Goal: Check status: Check status

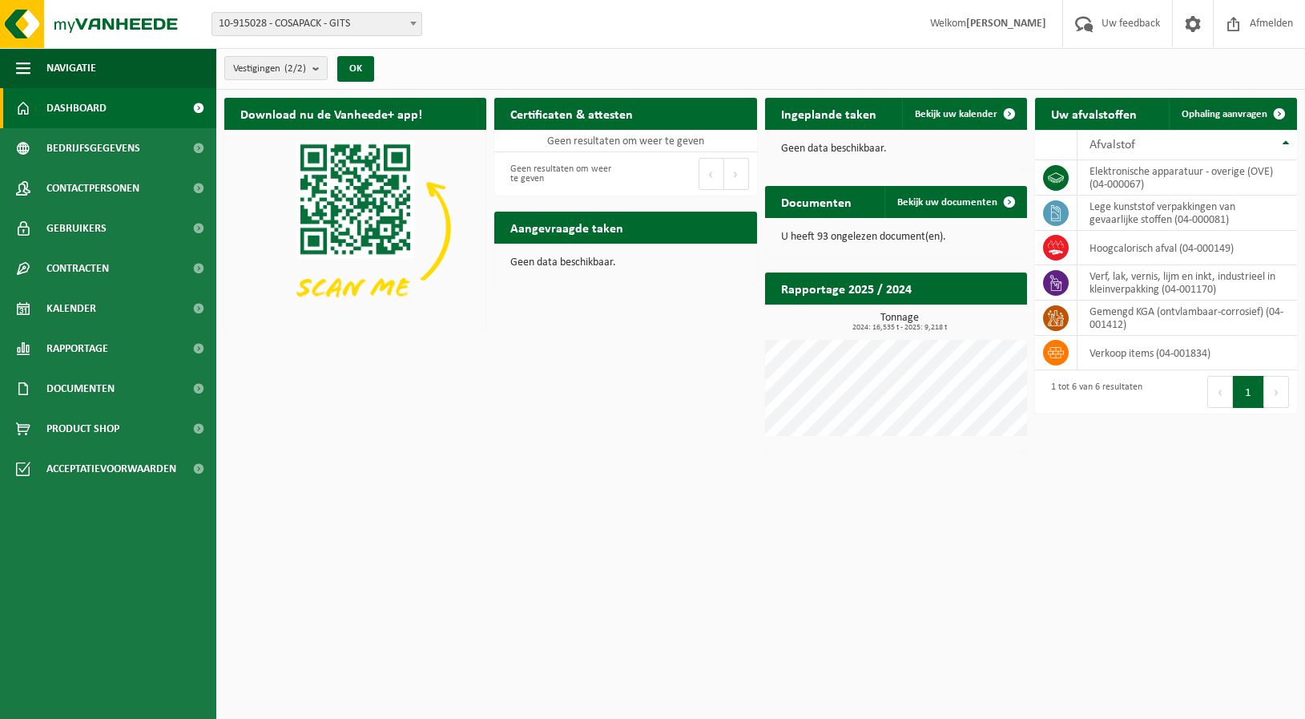
click at [181, 663] on ul "Navigatie Uw feedback Afmelden Dashboard Bedrijfsgegevens Contactpersonen Gebru…" at bounding box center [108, 383] width 216 height 671
click at [1139, 25] on span "Uw feedback" at bounding box center [1131, 23] width 67 height 47
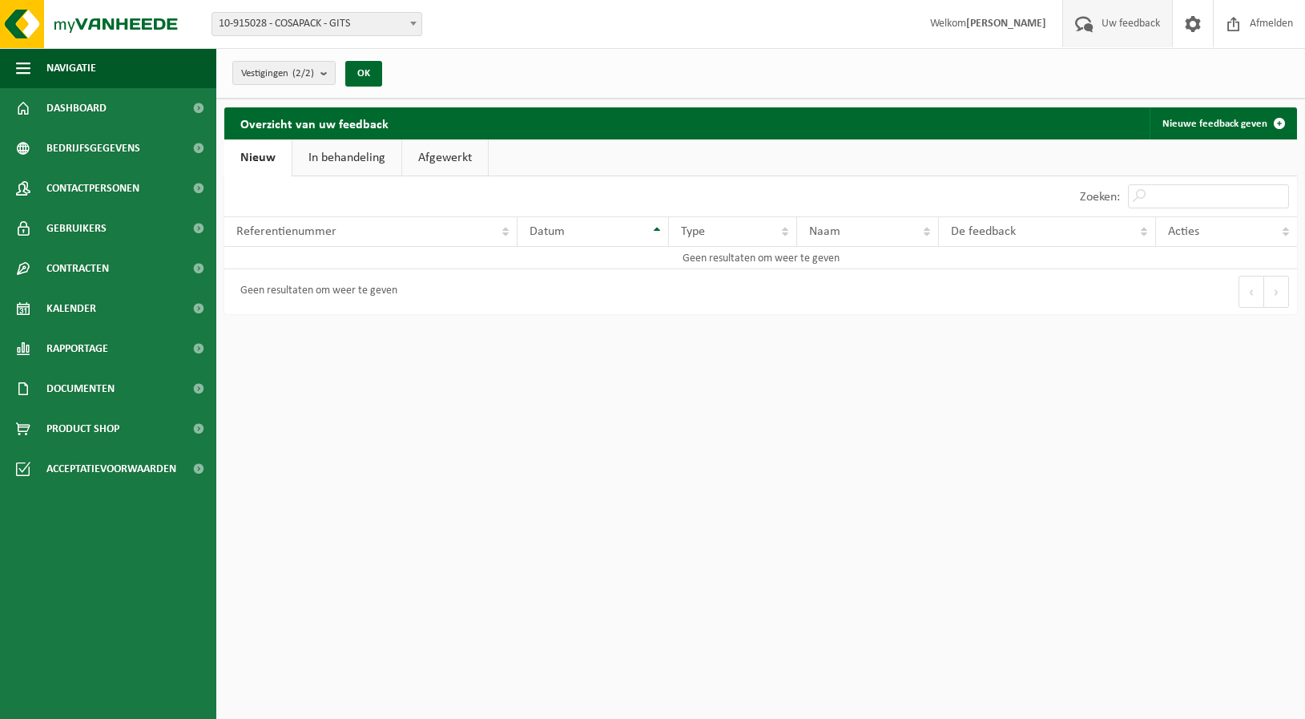
click at [347, 153] on link "In behandeling" at bounding box center [346, 157] width 109 height 37
click at [266, 163] on link "Nieuw" at bounding box center [256, 157] width 65 height 37
click at [462, 165] on link "Afgewerkt" at bounding box center [445, 157] width 86 height 37
click at [253, 167] on link "Nieuw" at bounding box center [256, 157] width 65 height 37
click at [14, 670] on ul "Navigatie Uw feedback Afmelden Dashboard Bedrijfsgegevens Contactpersonen Gebru…" at bounding box center [108, 383] width 216 height 671
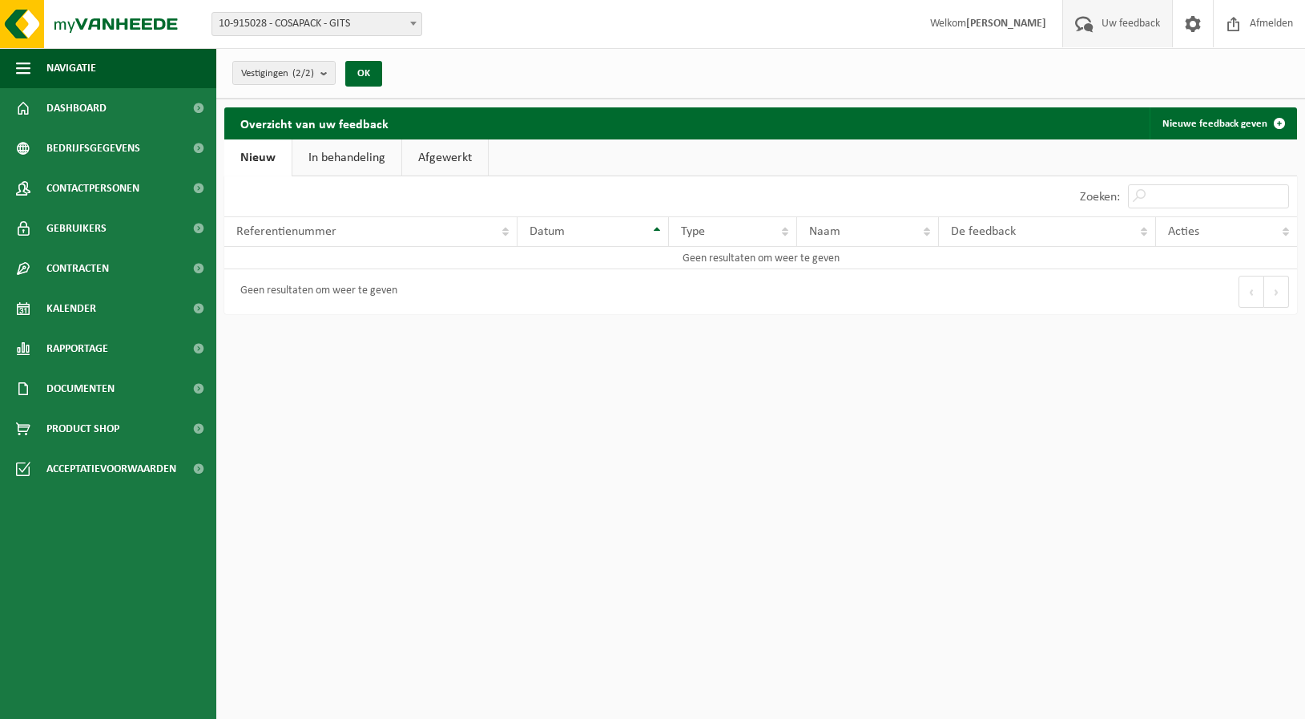
click at [150, 659] on ul "Navigatie Uw feedback Afmelden Dashboard Bedrijfsgegevens Contactpersonen Gebru…" at bounding box center [108, 383] width 216 height 671
click at [152, 662] on ul "Navigatie Uw feedback Afmelden Dashboard Bedrijfsgegevens Contactpersonen Gebru…" at bounding box center [108, 383] width 216 height 671
click at [155, 668] on ul "Navigatie Uw feedback Afmelden Dashboard Bedrijfsgegevens Contactpersonen Gebru…" at bounding box center [108, 383] width 216 height 671
click at [60, 99] on span "Dashboard" at bounding box center [76, 108] width 60 height 40
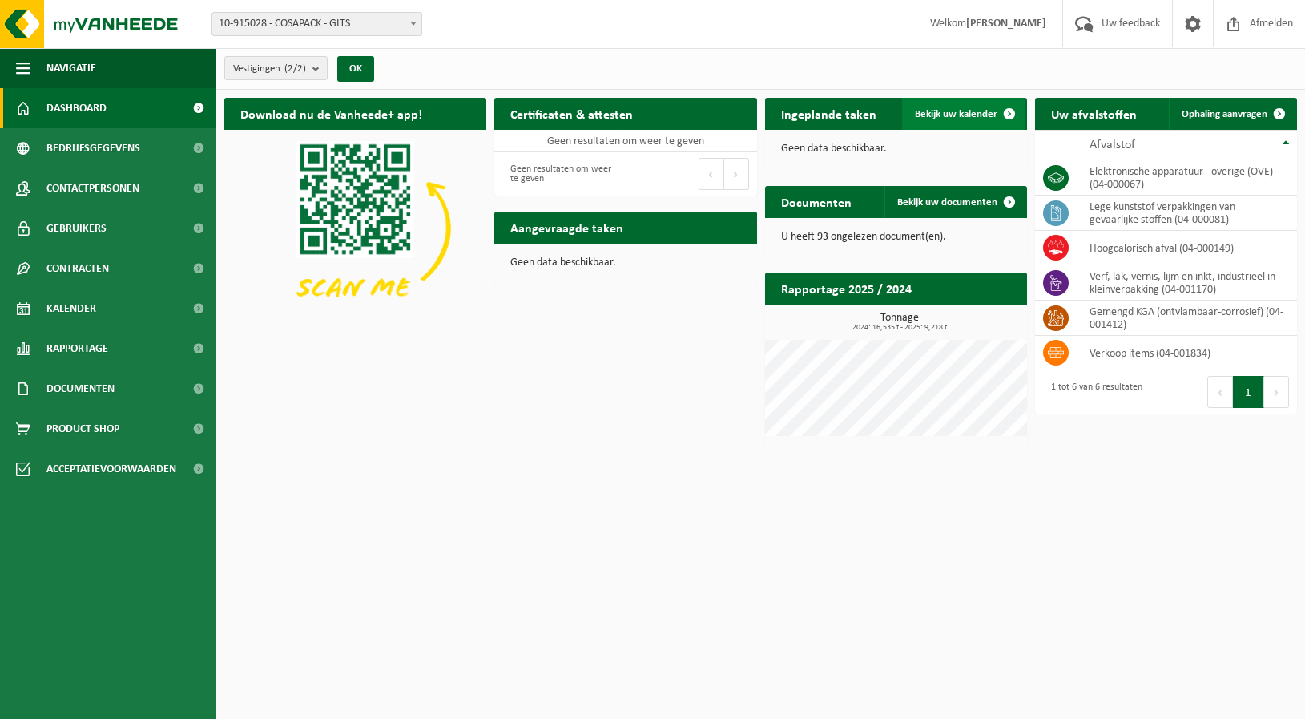
click at [945, 115] on span "Bekijk uw kalender" at bounding box center [956, 114] width 83 height 10
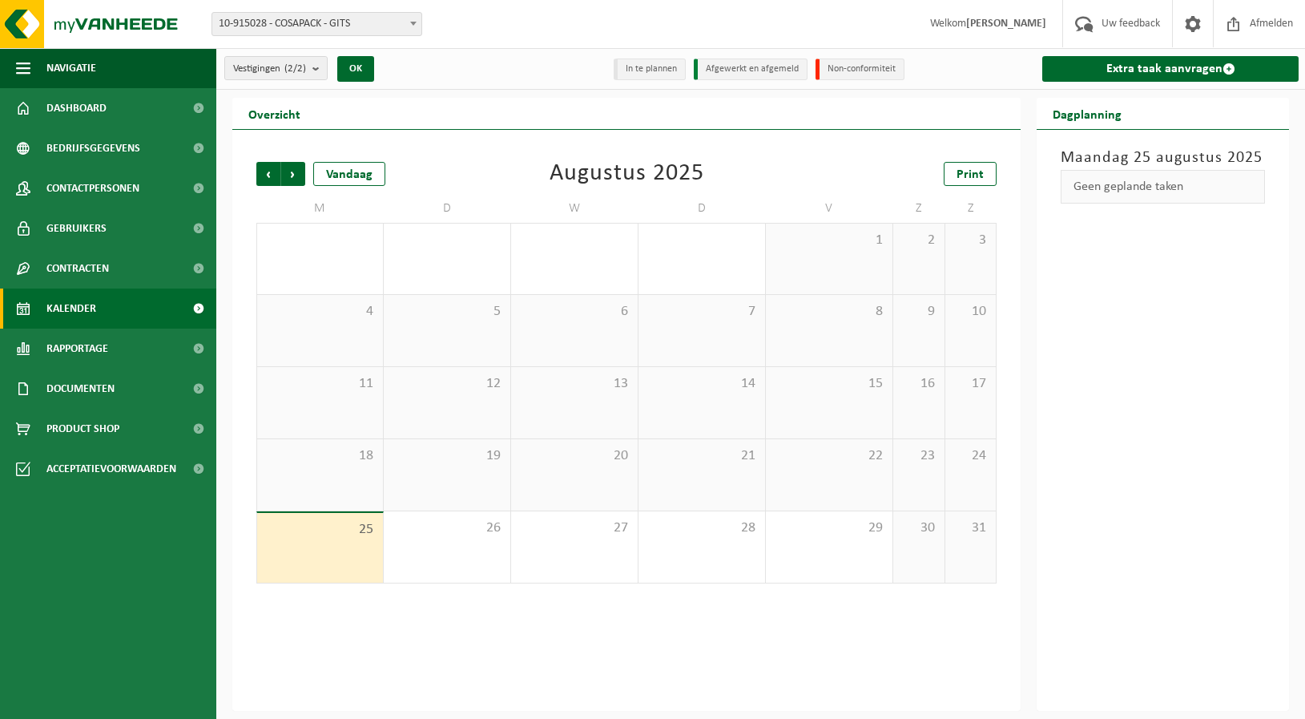
click at [833, 462] on span "22" at bounding box center [829, 456] width 111 height 18
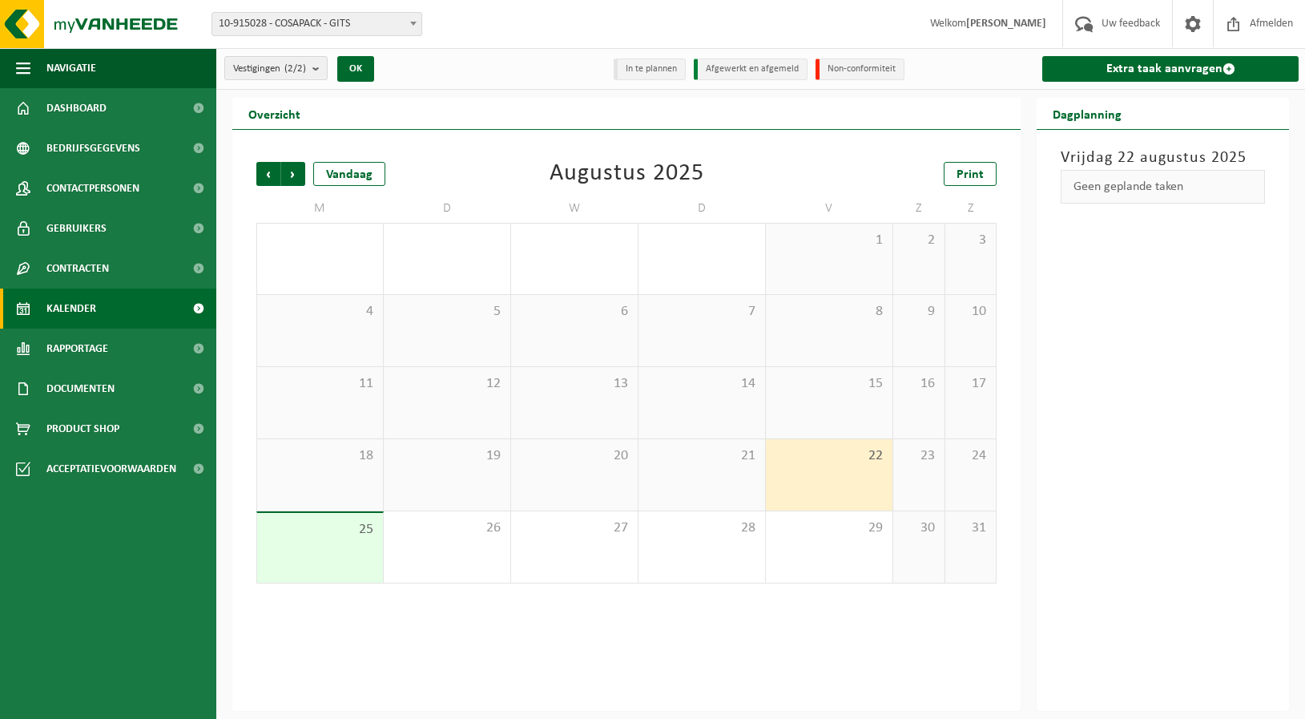
click at [735, 472] on div "21" at bounding box center [702, 474] width 127 height 71
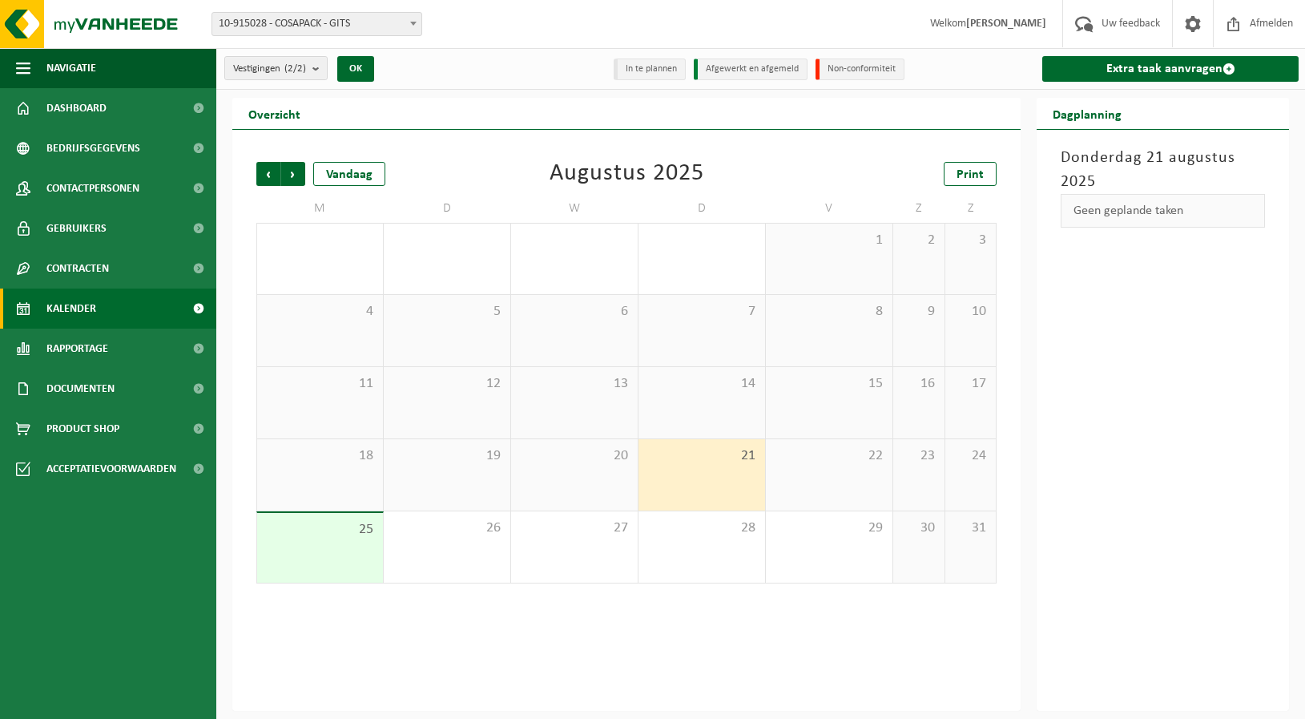
click at [603, 460] on span "20" at bounding box center [574, 456] width 111 height 18
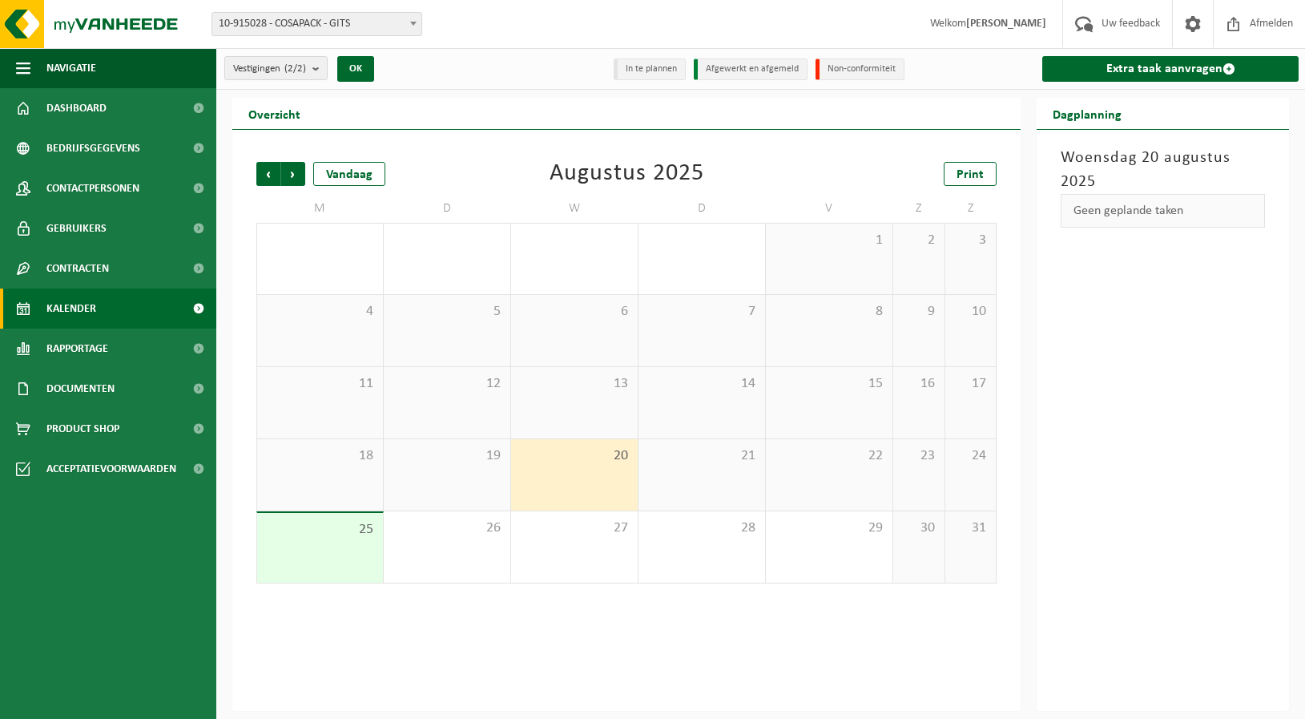
click at [456, 463] on span "19" at bounding box center [447, 456] width 111 height 18
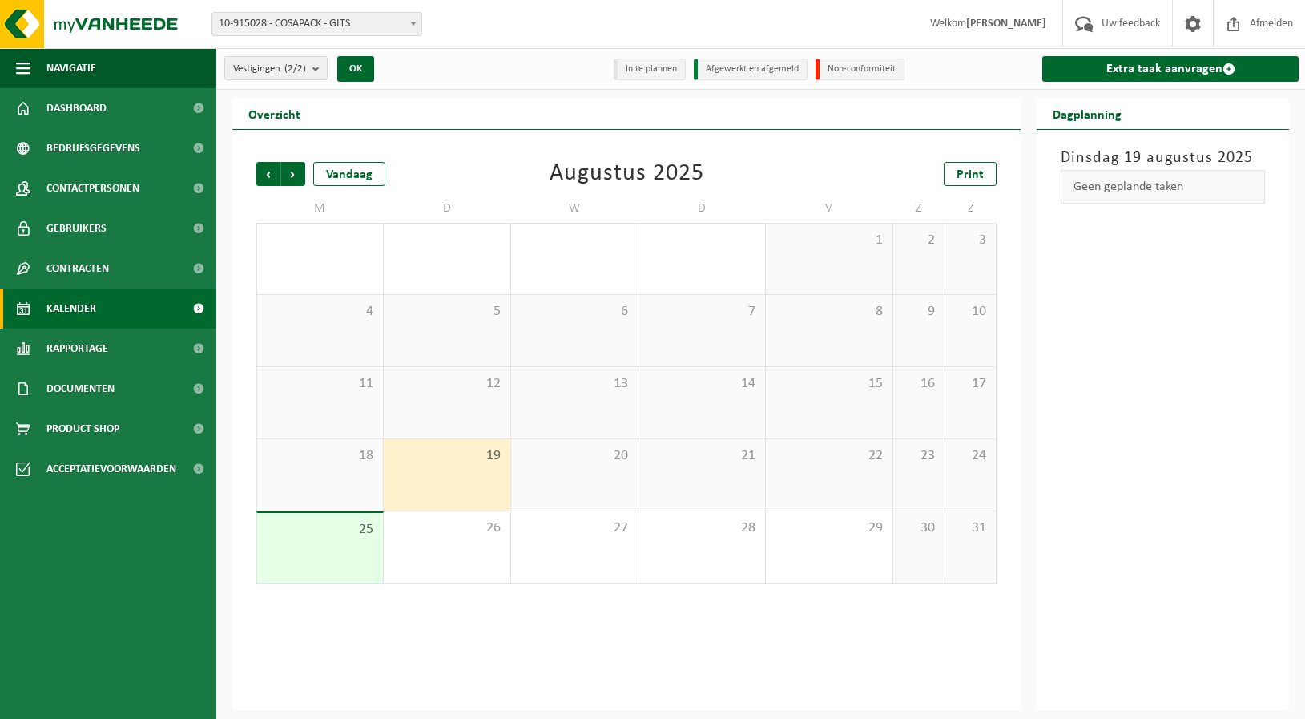
click at [302, 484] on div "18" at bounding box center [320, 474] width 126 height 71
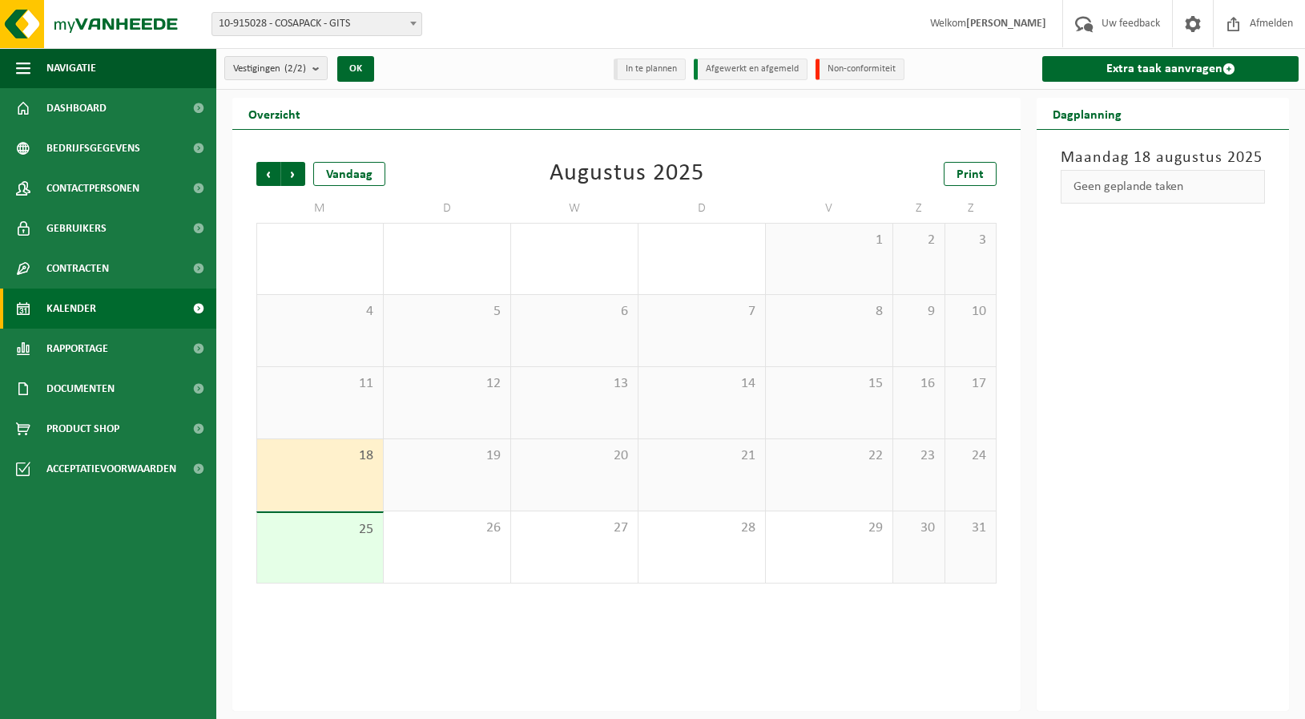
click at [841, 380] on span "15" at bounding box center [829, 384] width 111 height 18
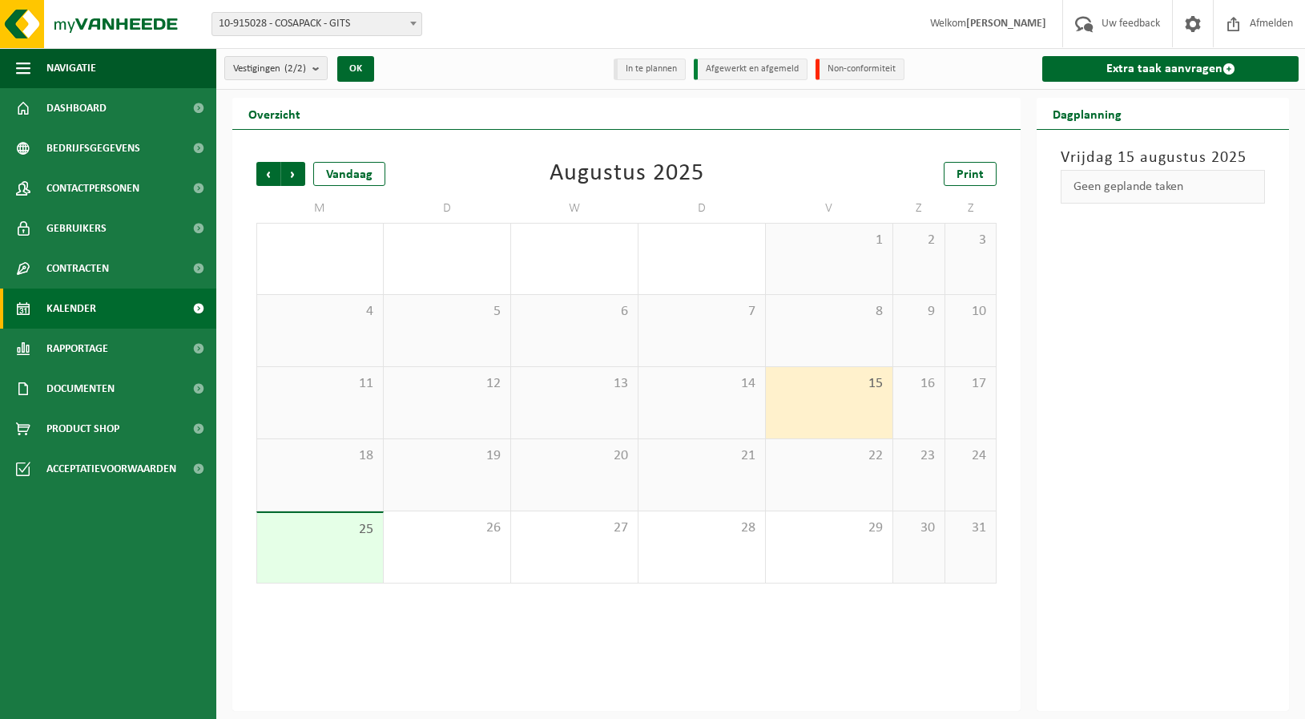
click at [728, 396] on div "14" at bounding box center [702, 402] width 127 height 71
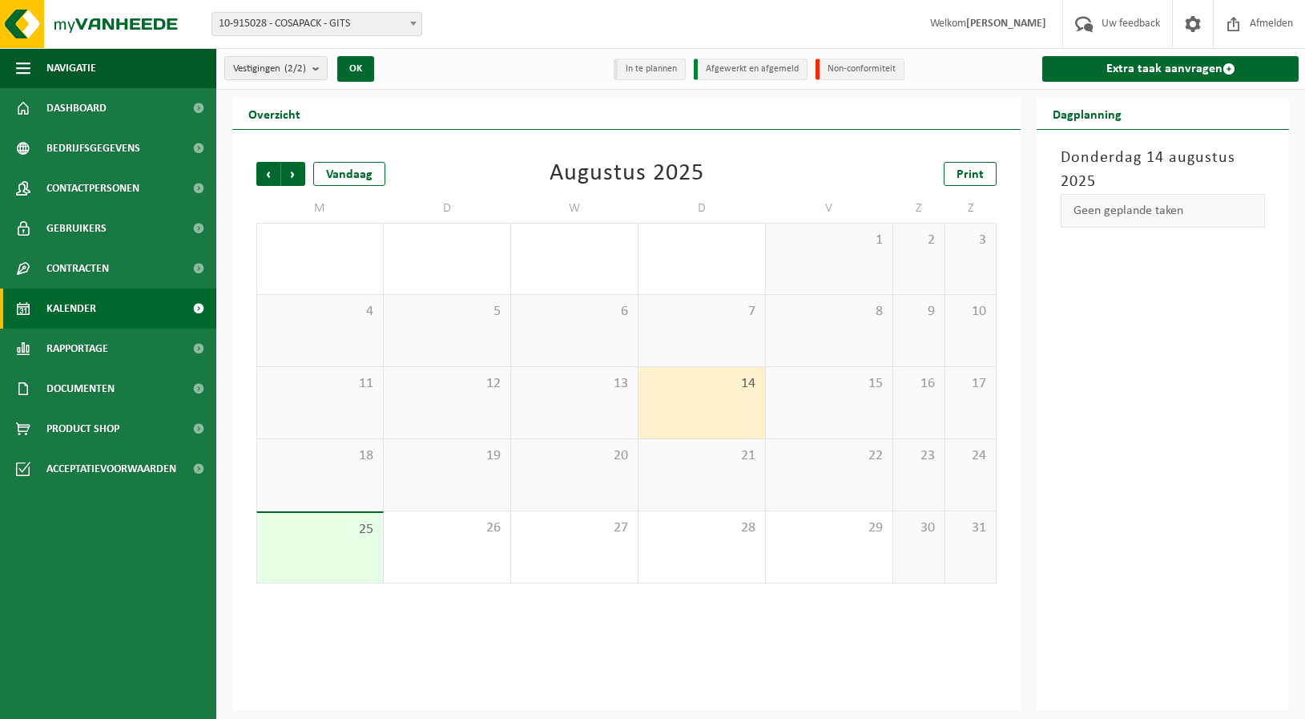
click at [561, 397] on div "13" at bounding box center [574, 402] width 127 height 71
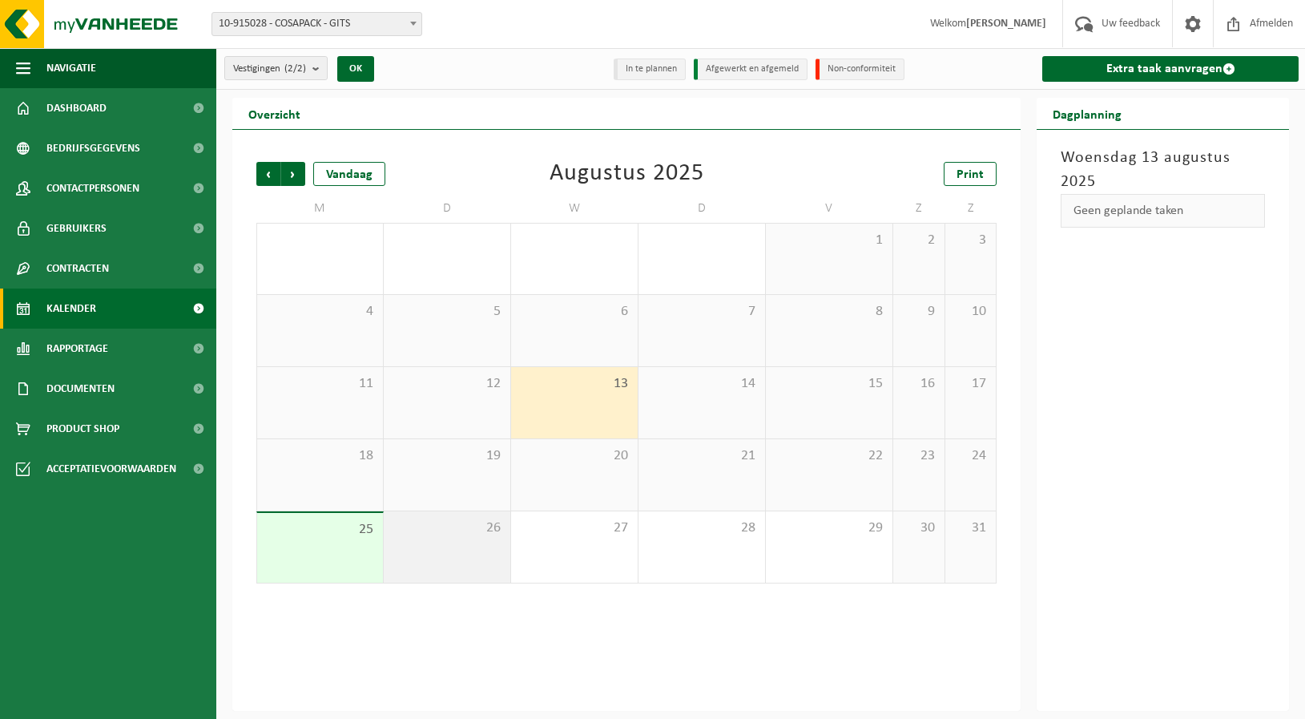
click at [469, 539] on div "26" at bounding box center [447, 546] width 127 height 71
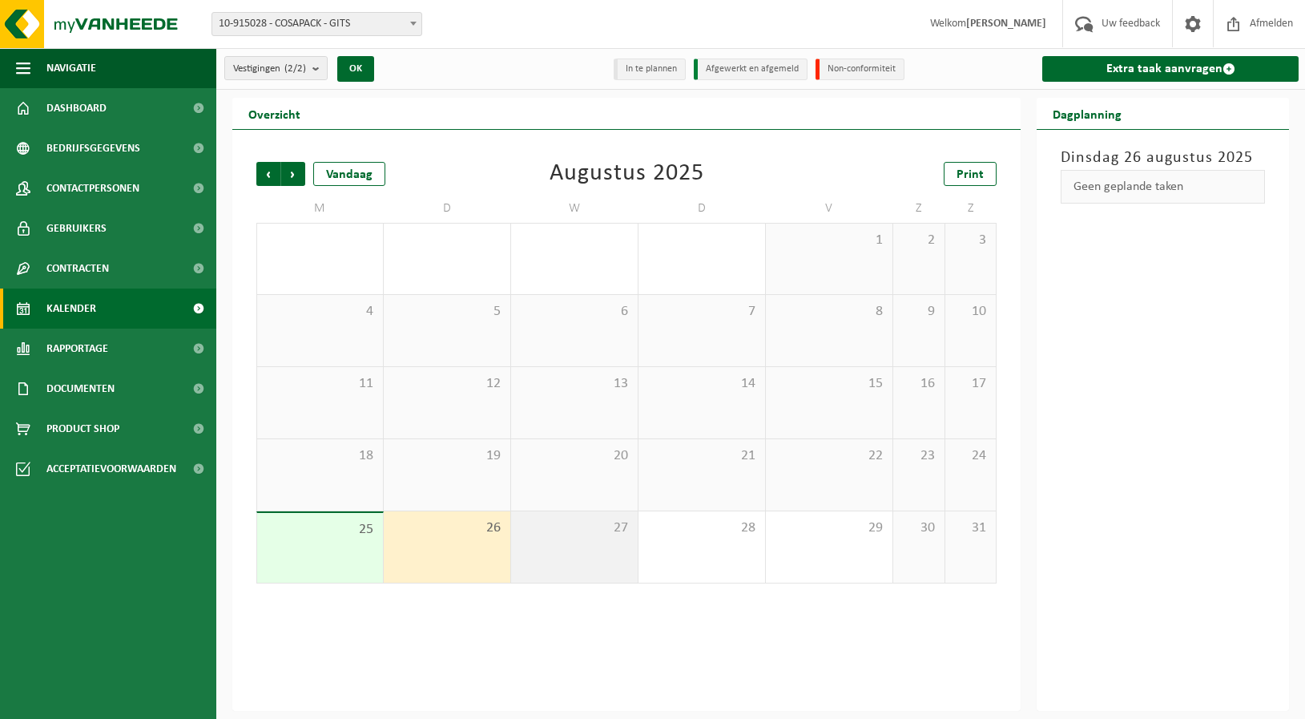
click at [585, 550] on div "27" at bounding box center [574, 546] width 127 height 71
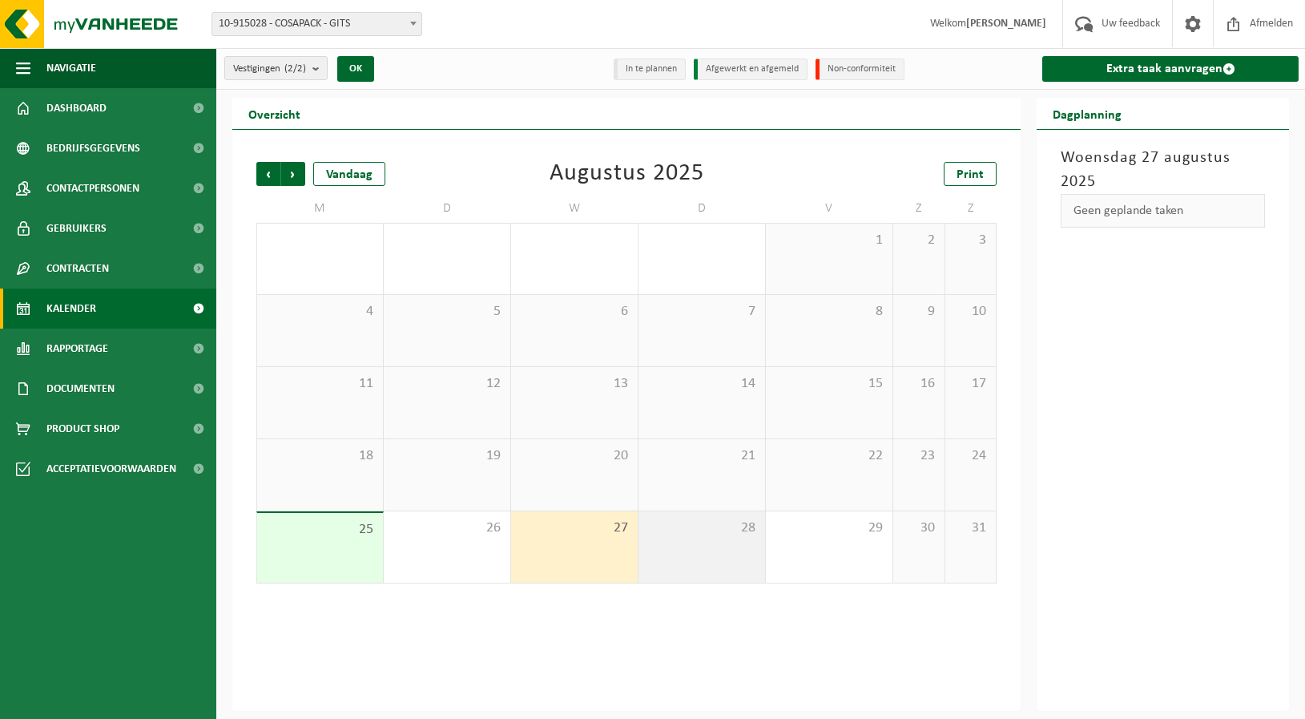
click at [659, 546] on div "28" at bounding box center [702, 546] width 127 height 71
